Goal: Navigation & Orientation: Go to known website

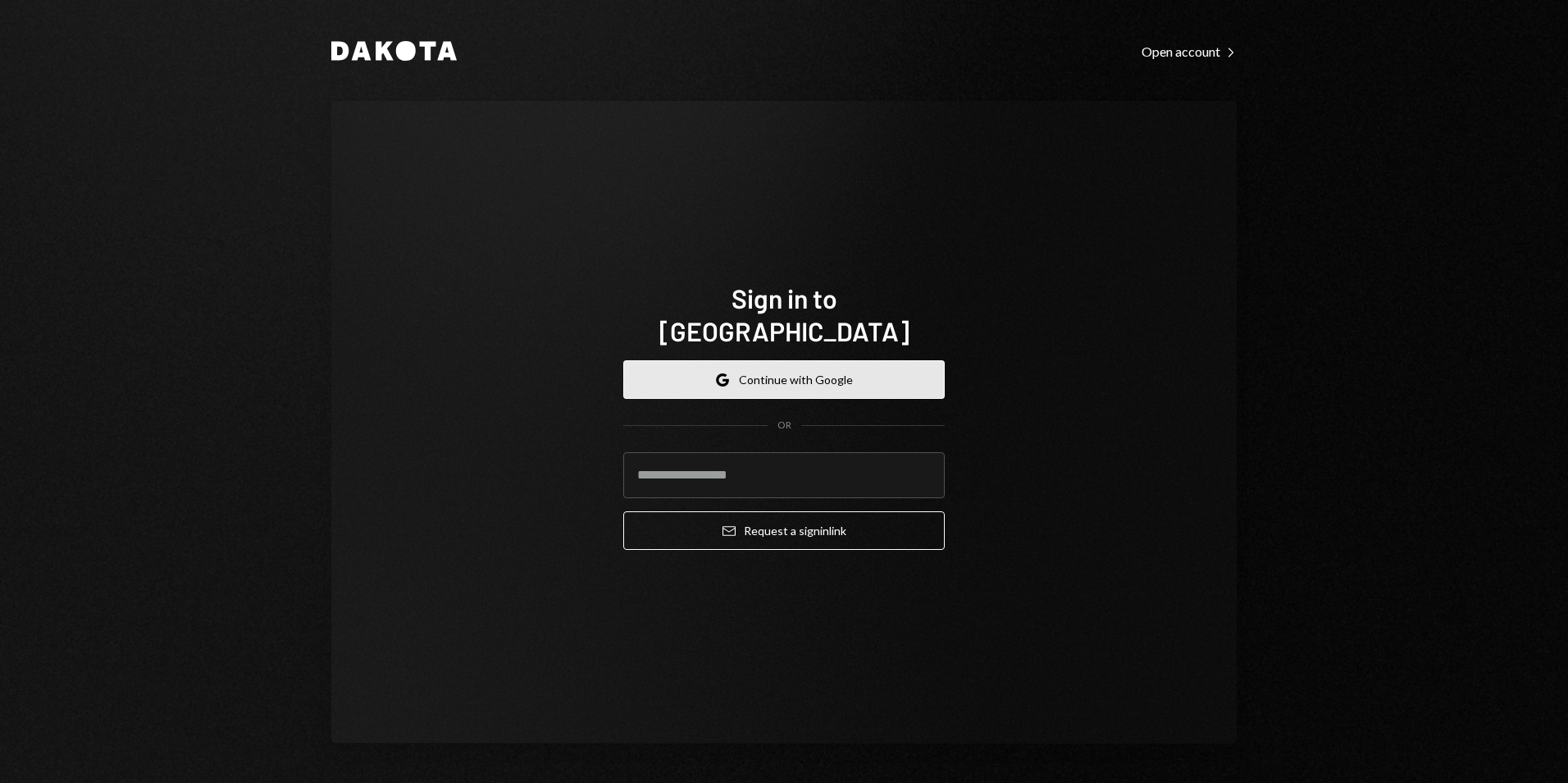
click at [778, 361] on button "Google Continue with Google" at bounding box center [784, 380] width 321 height 39
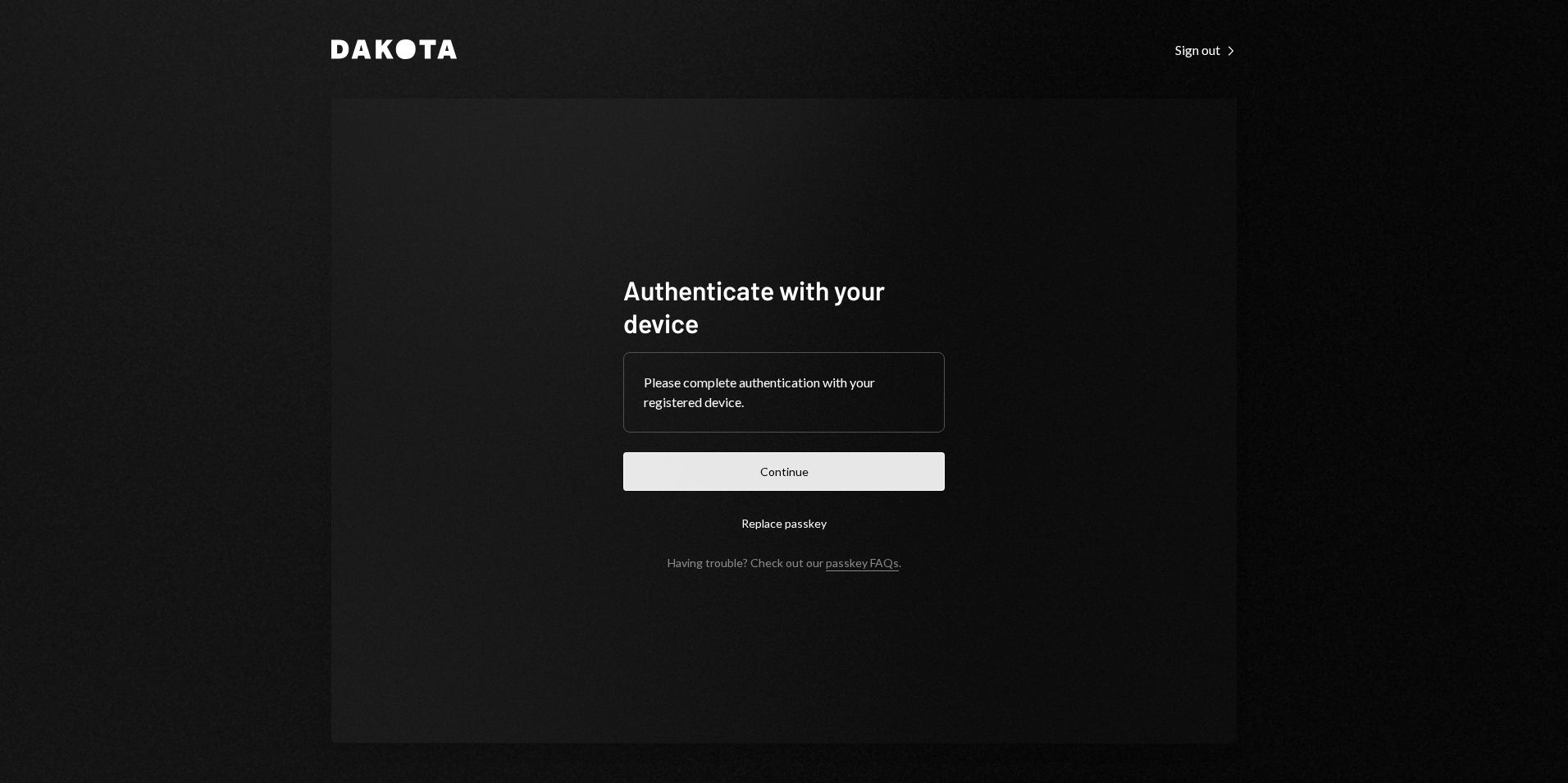
click at [804, 469] on button "Continue" at bounding box center [784, 471] width 321 height 39
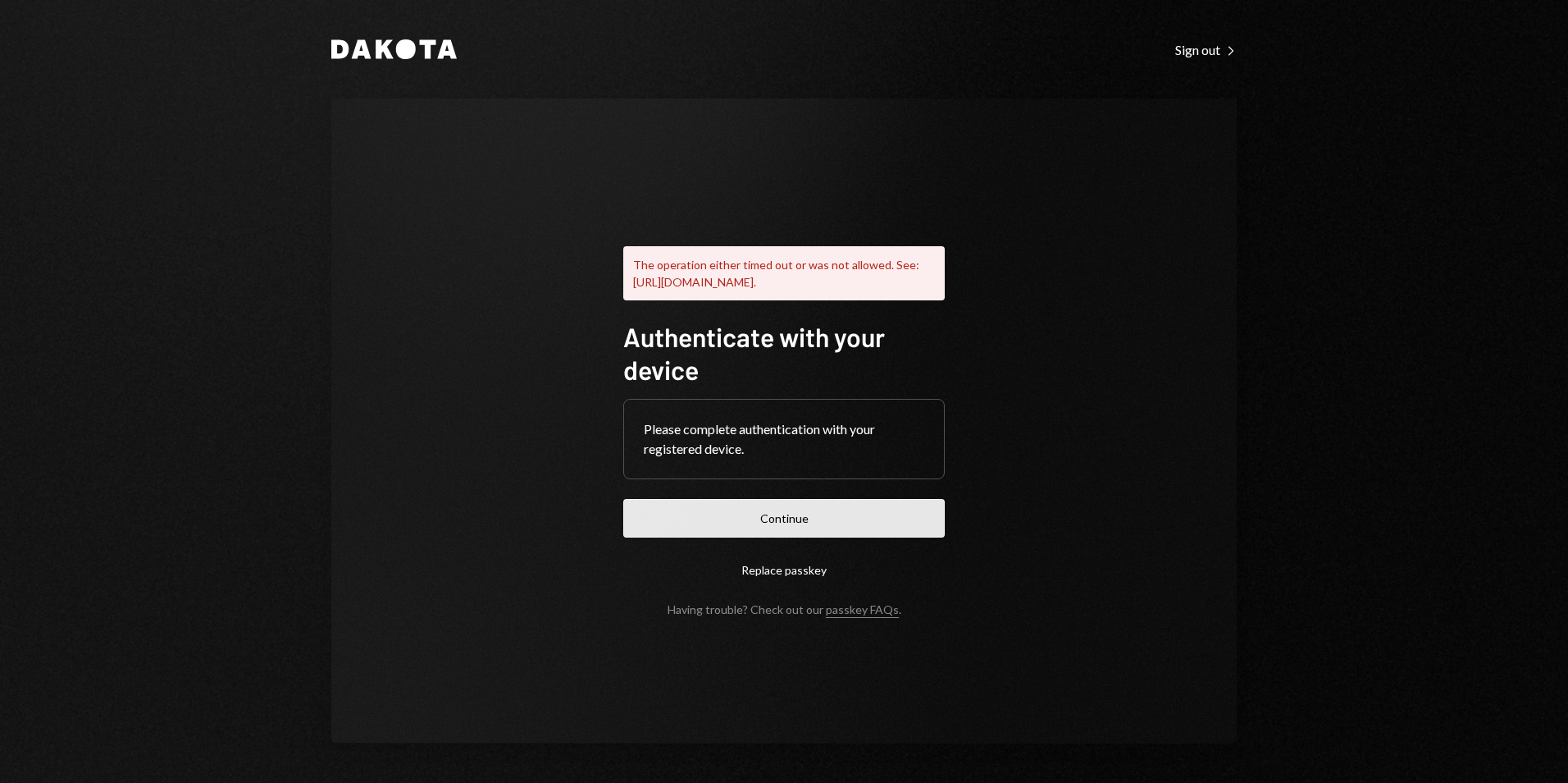
click at [789, 521] on button "Continue" at bounding box center [784, 518] width 321 height 39
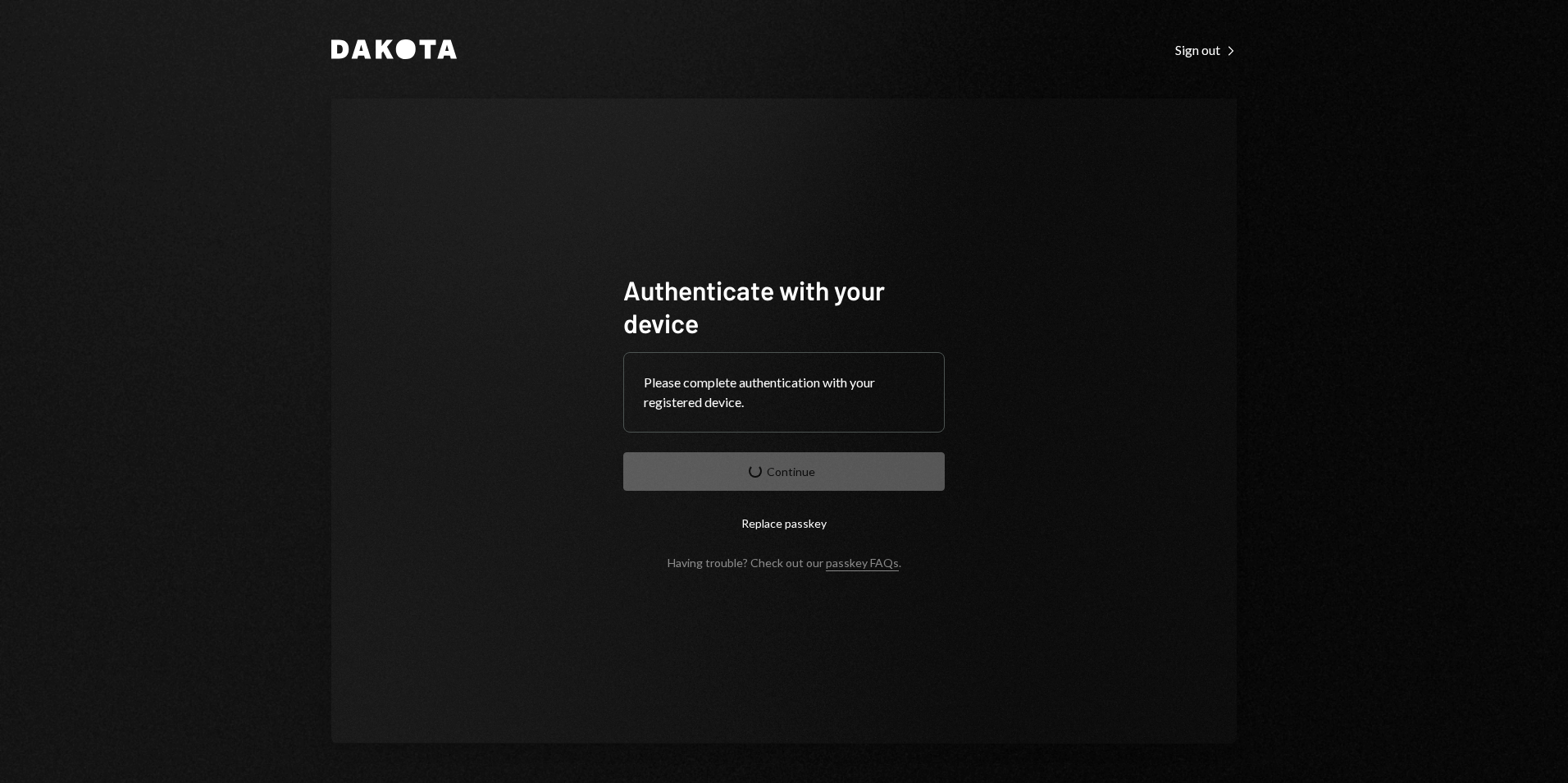
click at [843, 469] on form "Authenticate with your device Please complete authentication with your register…" at bounding box center [784, 421] width 321 height 296
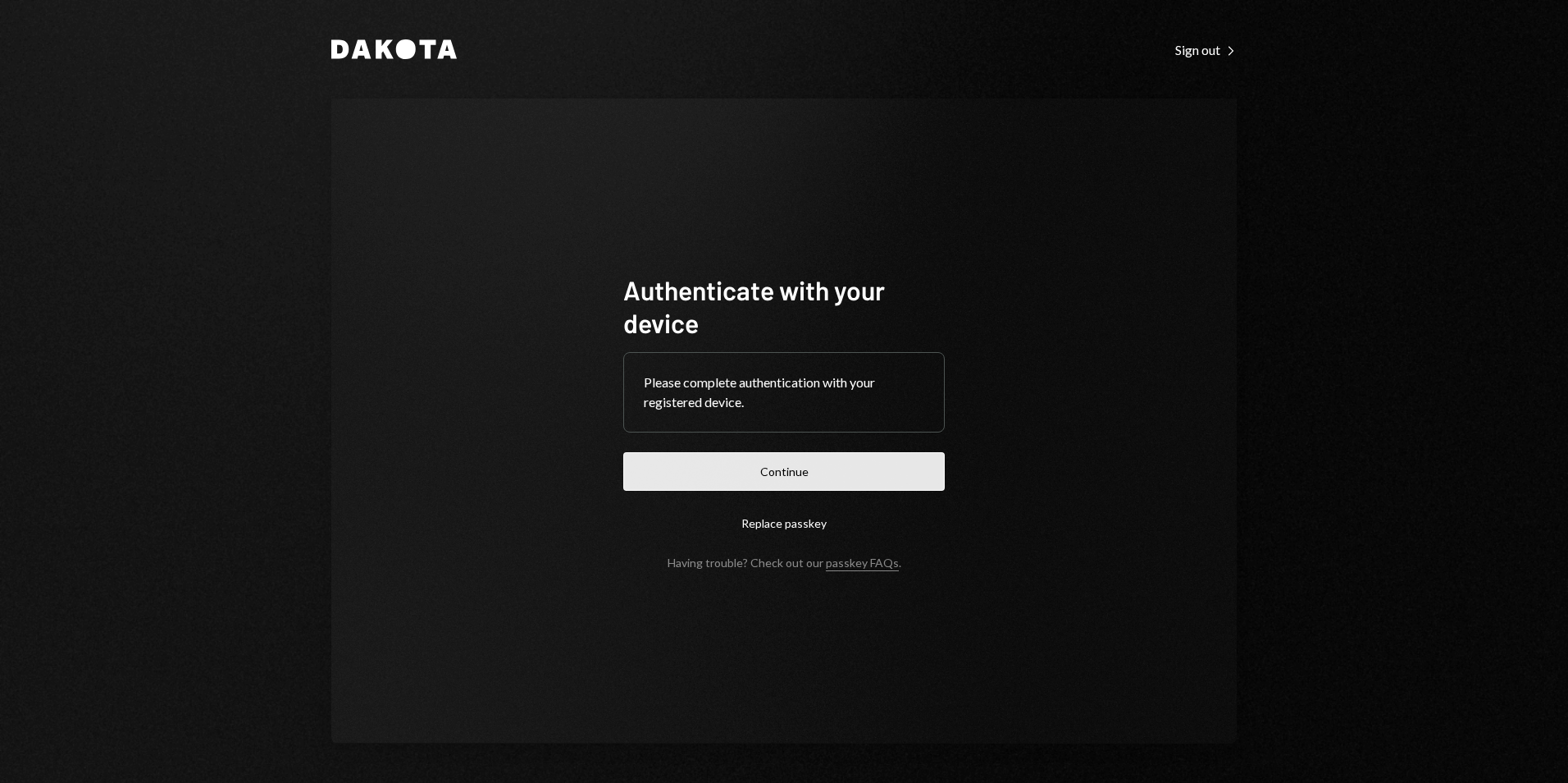
click at [778, 467] on button "Continue" at bounding box center [784, 471] width 321 height 39
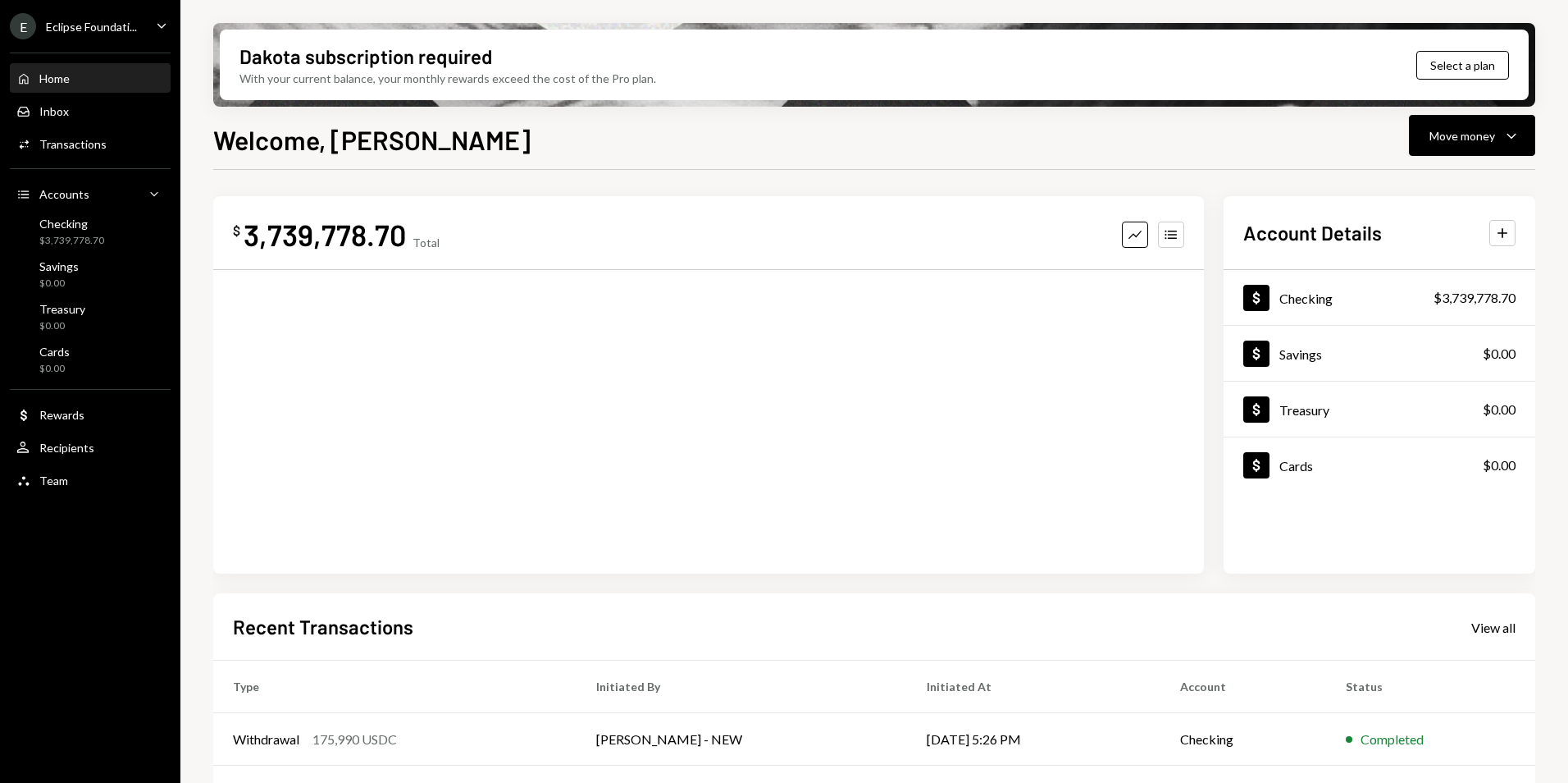
click at [116, 25] on div "Eclipse Foundati..." at bounding box center [91, 27] width 91 height 14
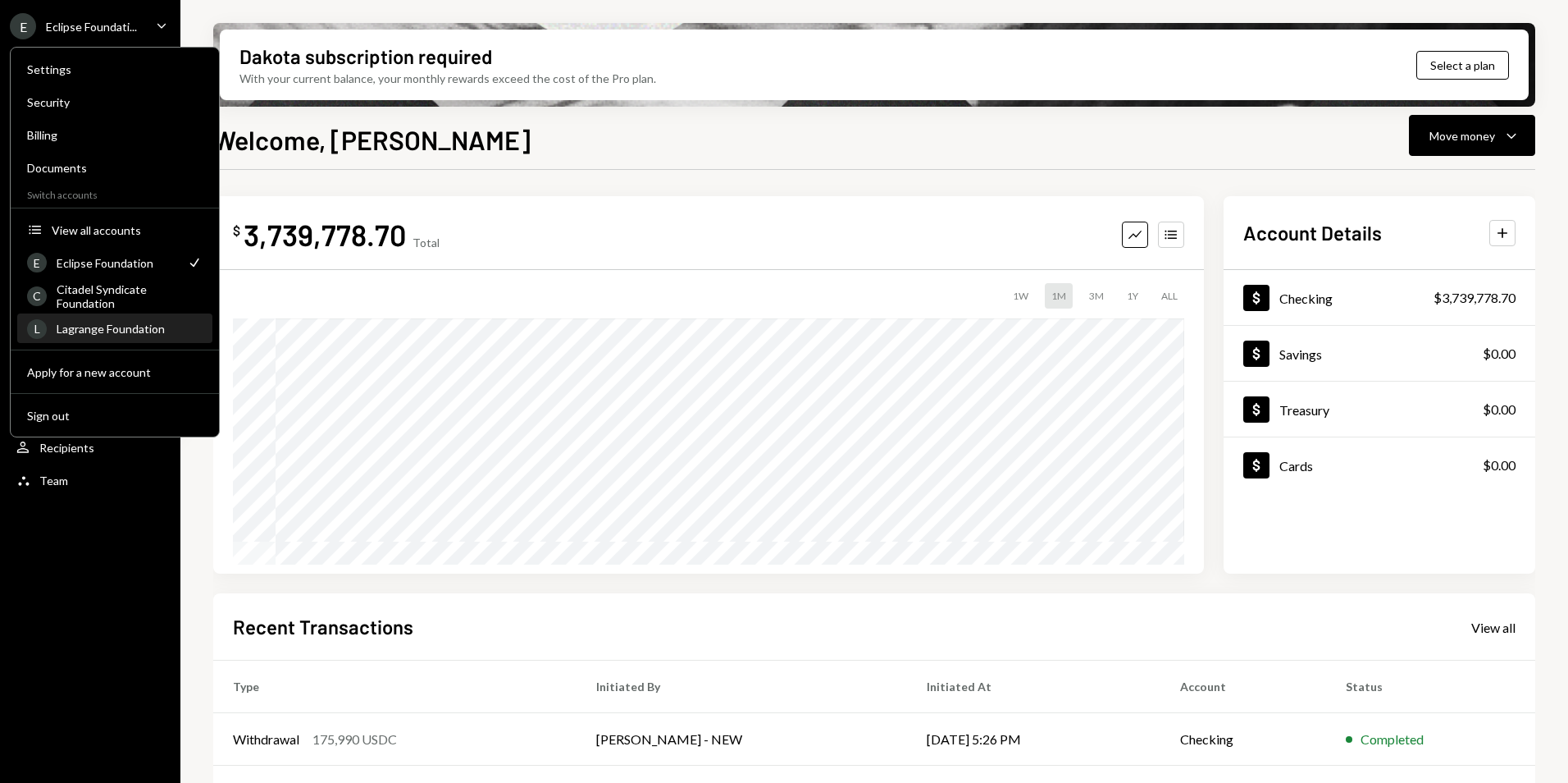
click at [126, 325] on div "Lagrange Foundation" at bounding box center [130, 328] width 146 height 14
